Goal: Obtain resource: Obtain resource

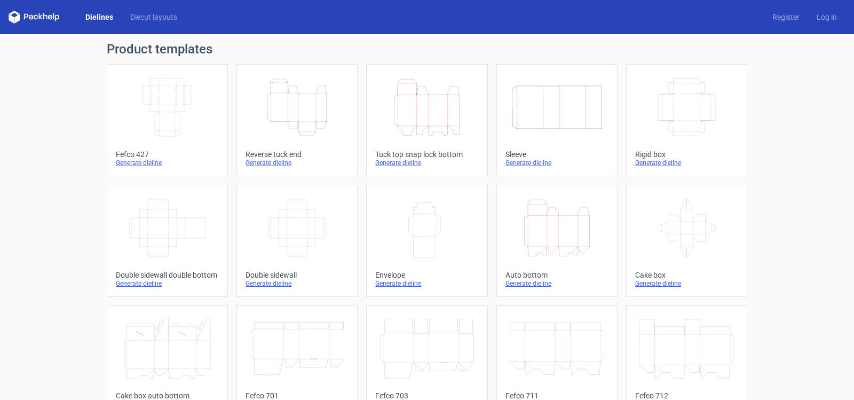
click at [298, 114] on icon "Height Depth Width" at bounding box center [297, 107] width 95 height 60
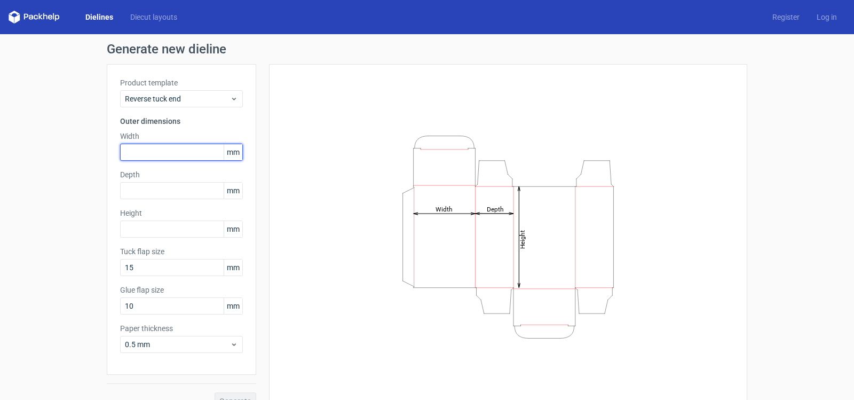
click at [180, 158] on input "text" at bounding box center [181, 152] width 123 height 17
type input "70"
type input "8"
type input "70"
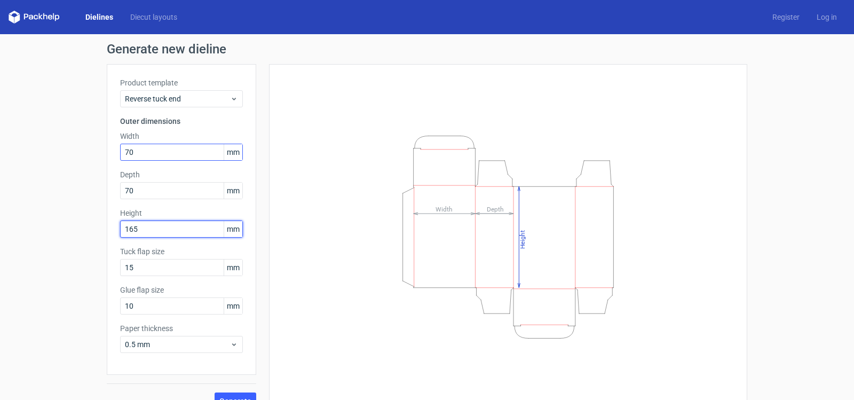
type input "165"
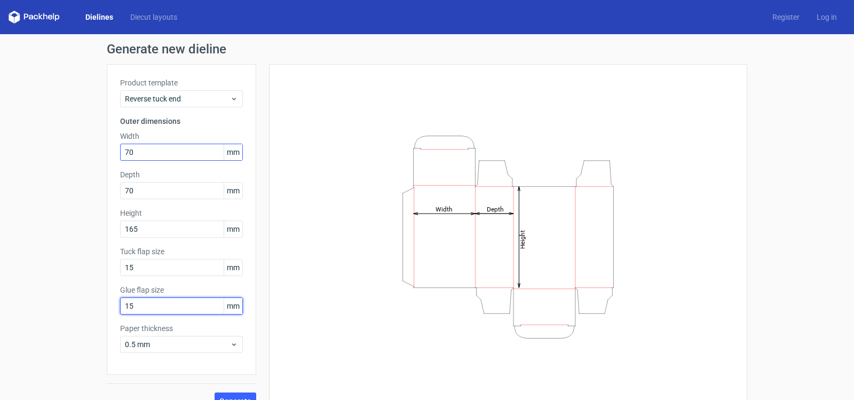
type input "15"
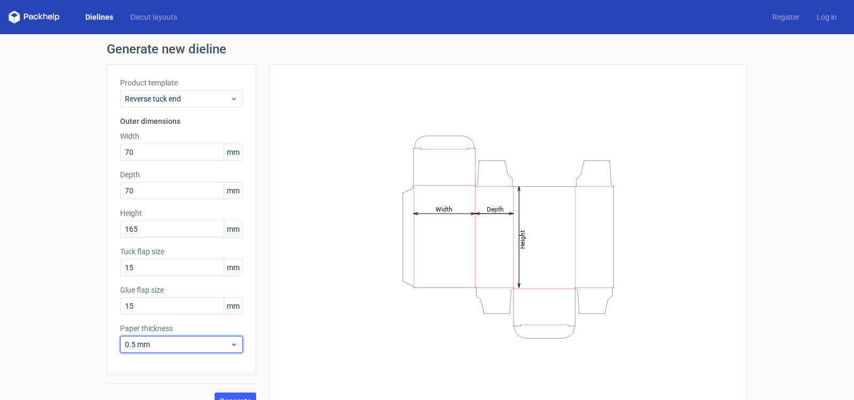
click at [127, 342] on span "0.5 mm" at bounding box center [177, 344] width 105 height 11
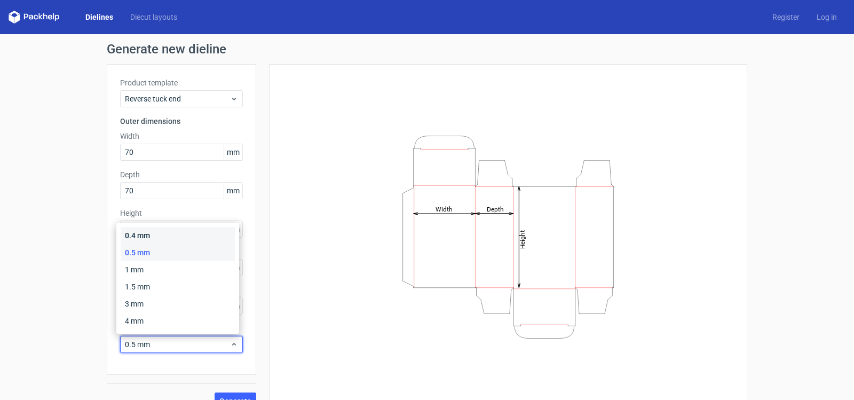
click at [144, 230] on div "0.4 mm" at bounding box center [178, 235] width 114 height 17
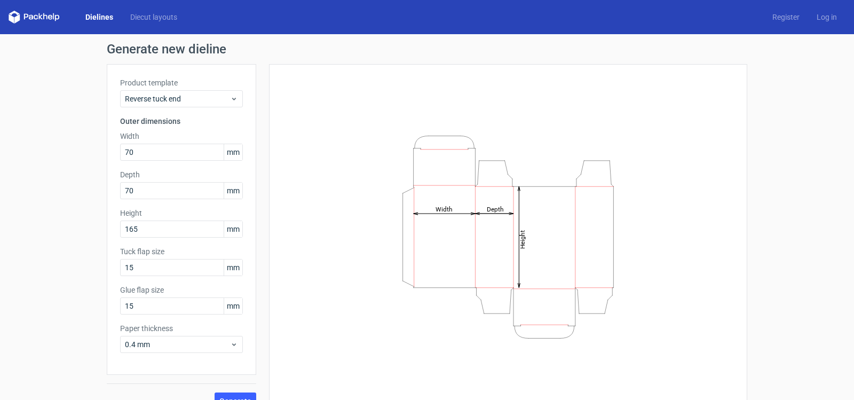
scroll to position [18, 0]
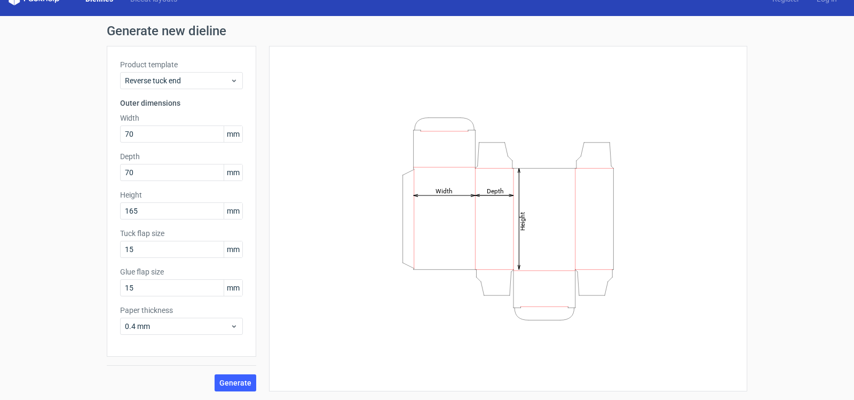
click at [226, 383] on span "Generate" at bounding box center [235, 382] width 32 height 7
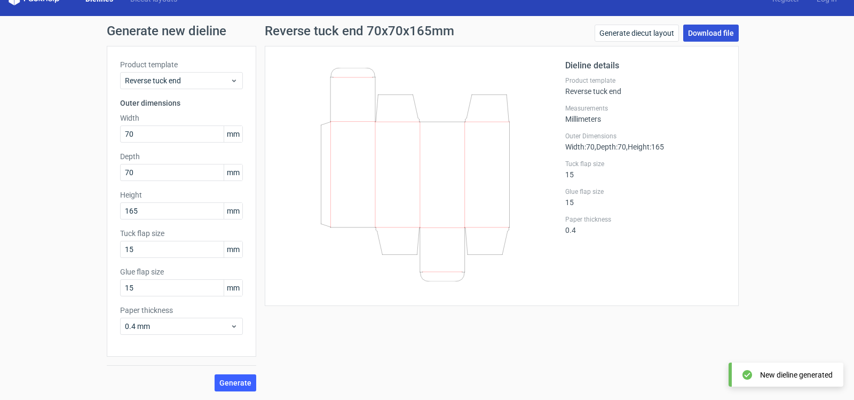
click at [691, 39] on link "Download file" at bounding box center [711, 33] width 56 height 17
